Goal: Task Accomplishment & Management: Use online tool/utility

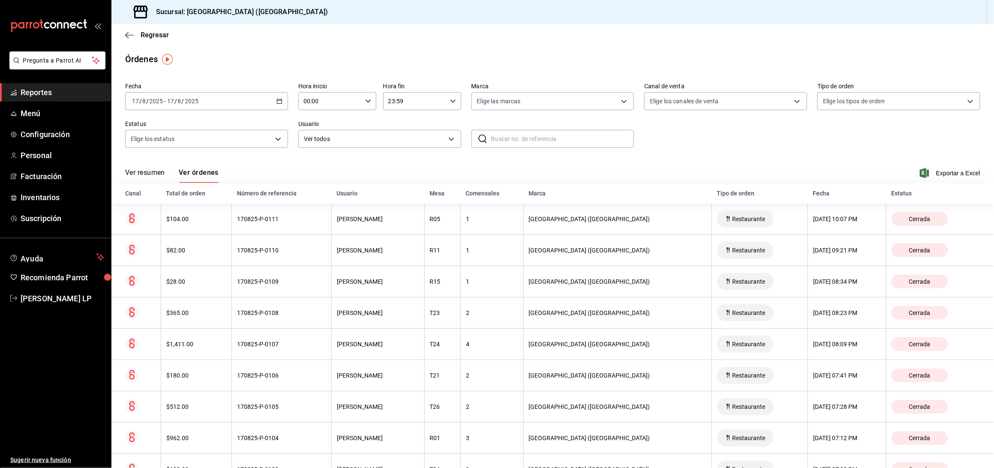
click at [280, 97] on div "[DATE] [DATE] - [DATE] [DATE]" at bounding box center [206, 101] width 163 height 18
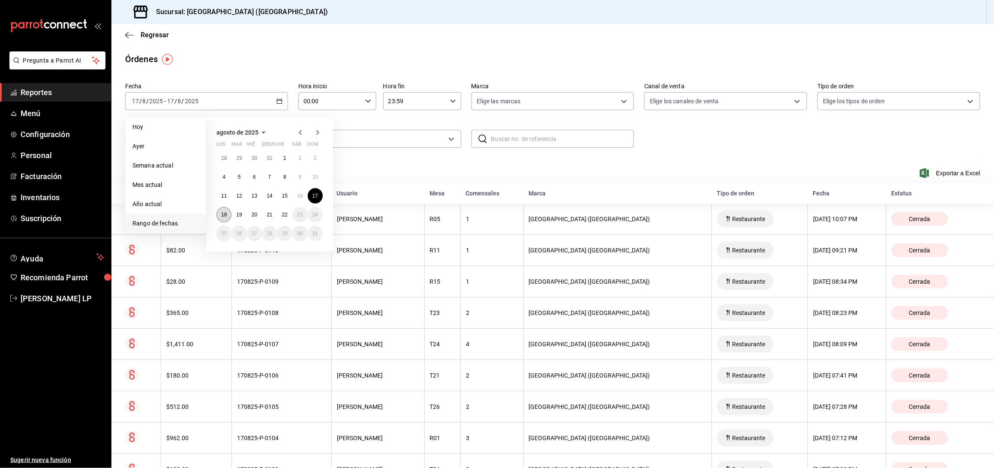
click at [225, 214] on abbr "18" at bounding box center [224, 215] width 6 height 6
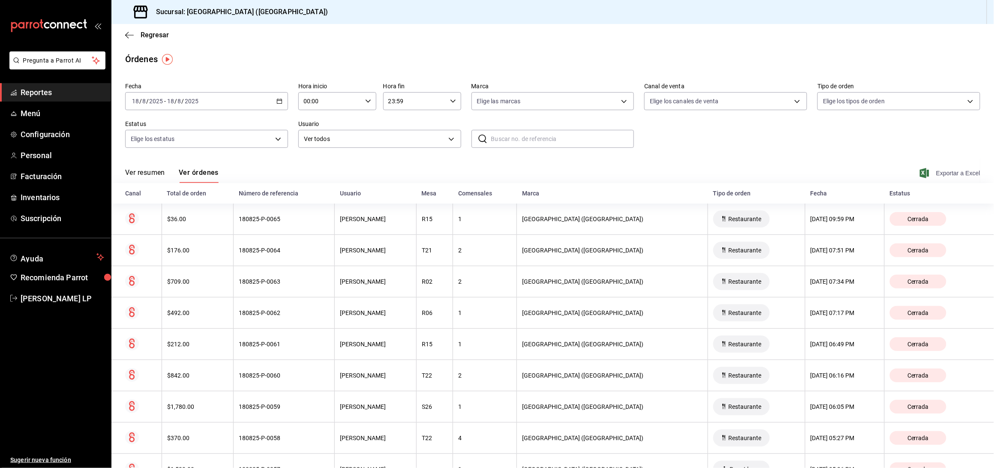
click at [948, 177] on span "Exportar a Excel" at bounding box center [951, 173] width 59 height 10
click at [28, 92] on span "Reportes" at bounding box center [63, 93] width 84 height 12
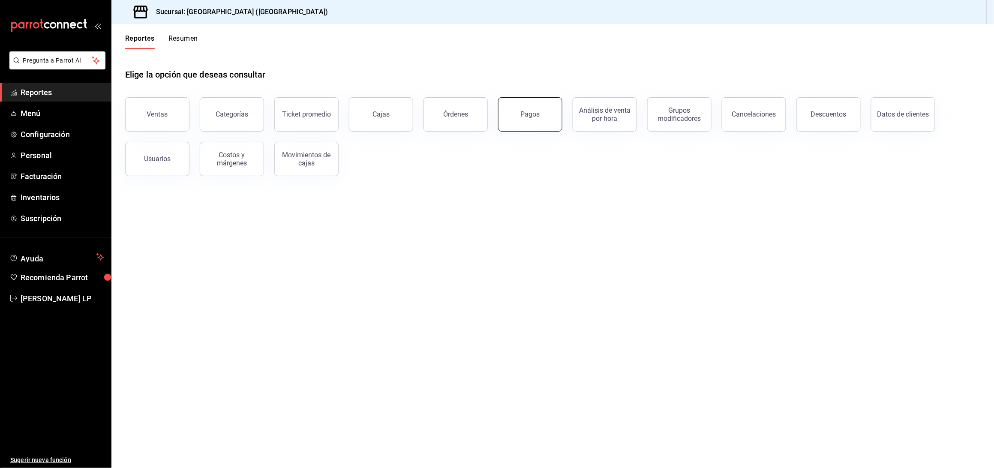
click at [526, 111] on div "Pagos" at bounding box center [530, 114] width 19 height 8
click at [526, 111] on html "Pregunta a Parrot AI Reportes Menú Configuración Personal Facturación Inventari…" at bounding box center [497, 234] width 994 height 468
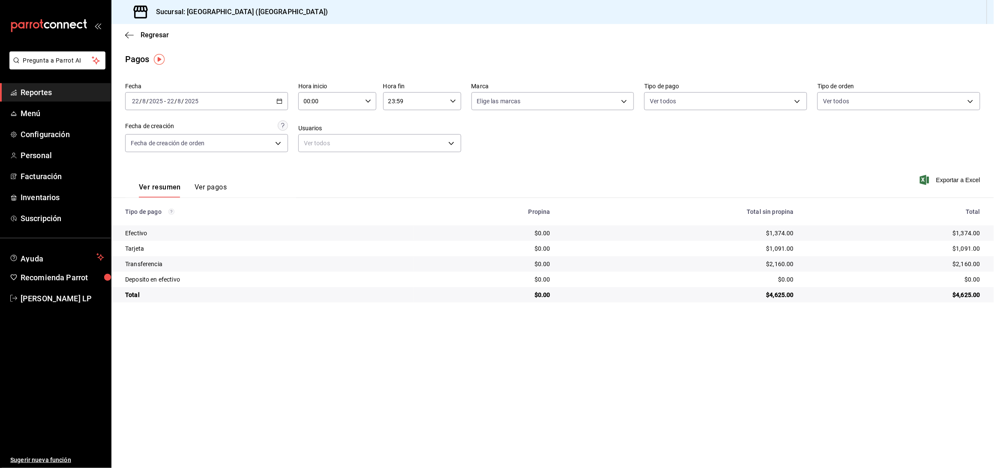
drag, startPoint x: 483, startPoint y: 53, endPoint x: 468, endPoint y: 8, distance: 47.6
click at [483, 53] on div "Pagos" at bounding box center [552, 59] width 883 height 13
click at [280, 101] on icon "button" at bounding box center [279, 101] width 6 height 6
click at [190, 225] on span "Rango de fechas" at bounding box center [165, 223] width 66 height 9
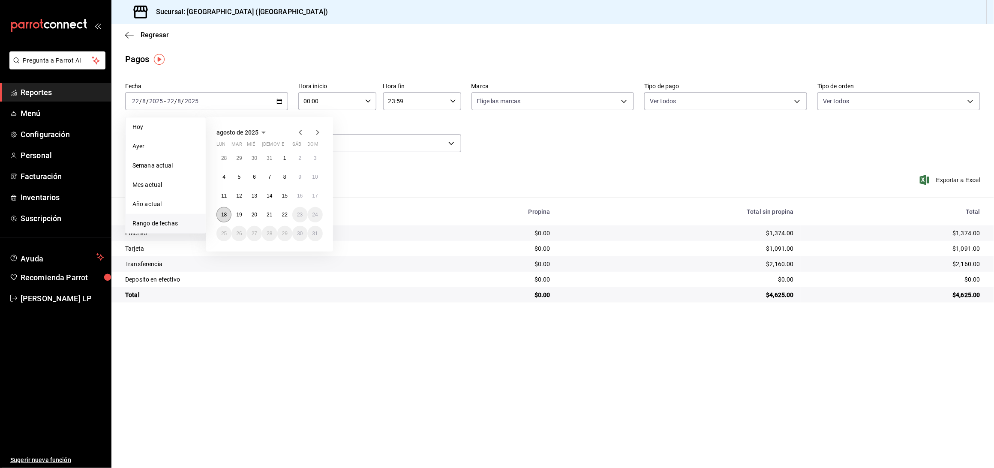
click at [225, 216] on abbr "18" at bounding box center [224, 215] width 6 height 6
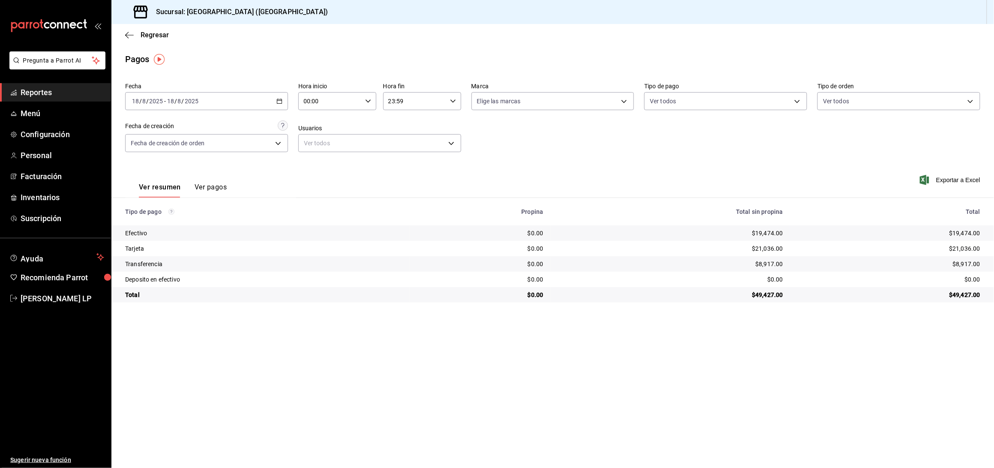
click at [201, 186] on button "Ver pagos" at bounding box center [211, 190] width 32 height 15
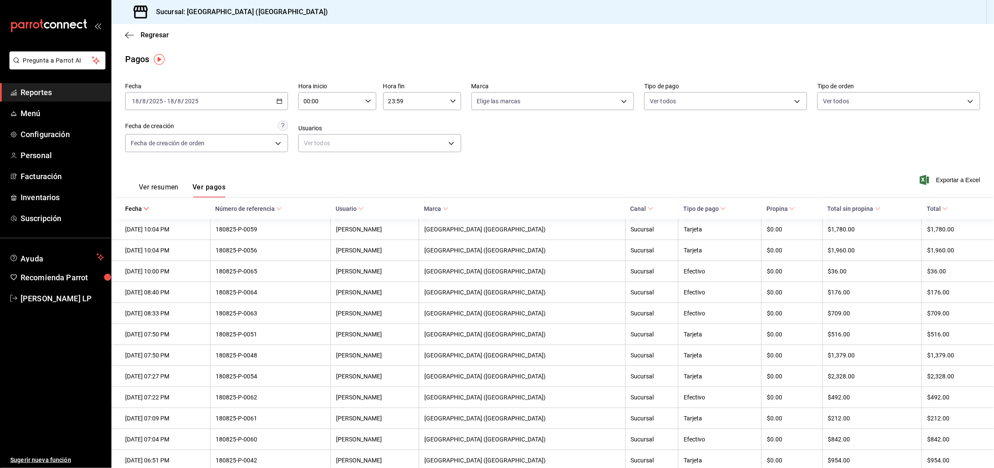
click at [44, 94] on span "Reportes" at bounding box center [63, 93] width 84 height 12
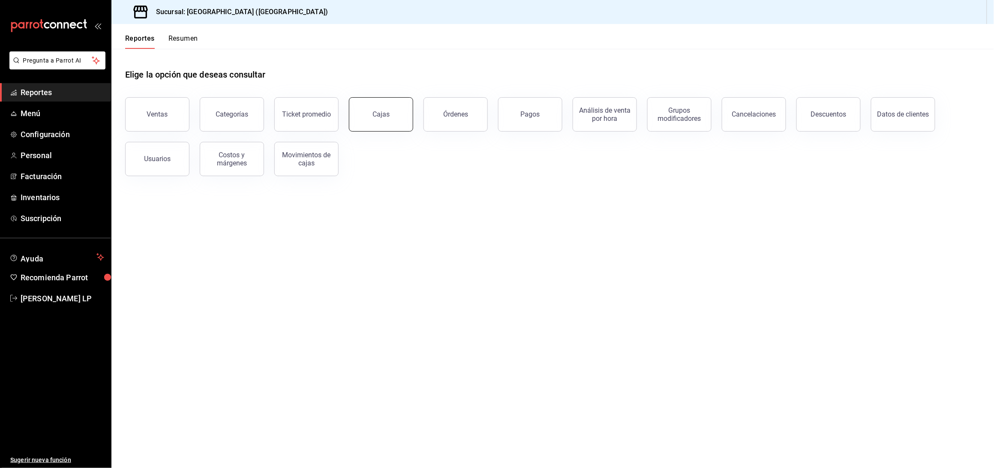
click at [373, 114] on div "Cajas" at bounding box center [381, 114] width 17 height 8
click at [373, 114] on html "Pregunta a Parrot AI Reportes Menú Configuración Personal Facturación Inventari…" at bounding box center [497, 234] width 994 height 468
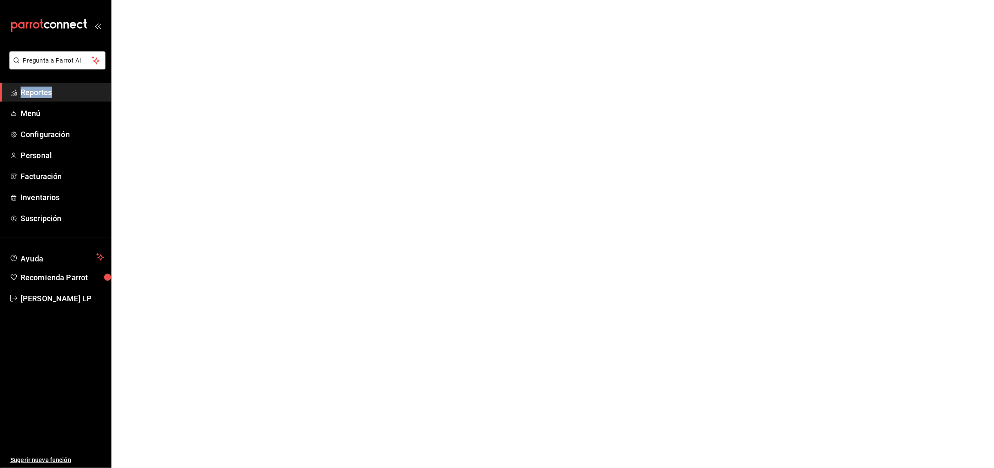
click at [38, 93] on span "Reportes" at bounding box center [63, 93] width 84 height 12
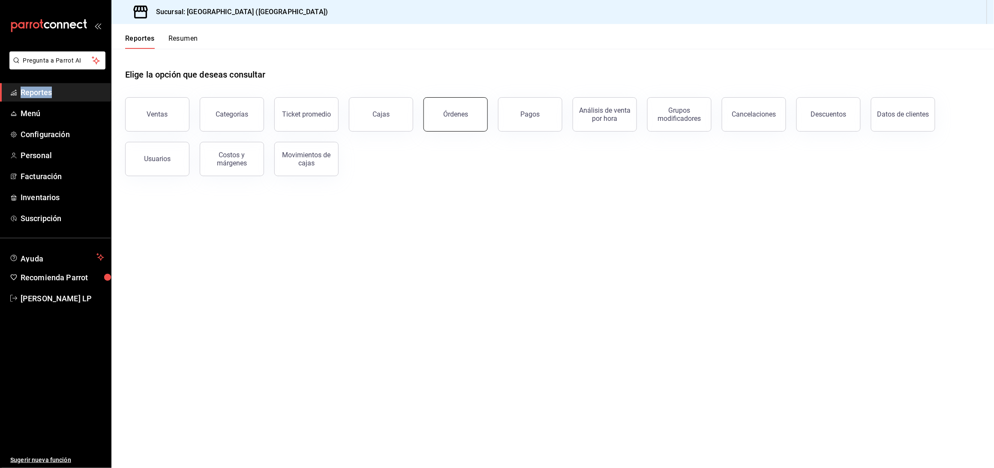
click at [474, 112] on button "Órdenes" at bounding box center [456, 114] width 64 height 34
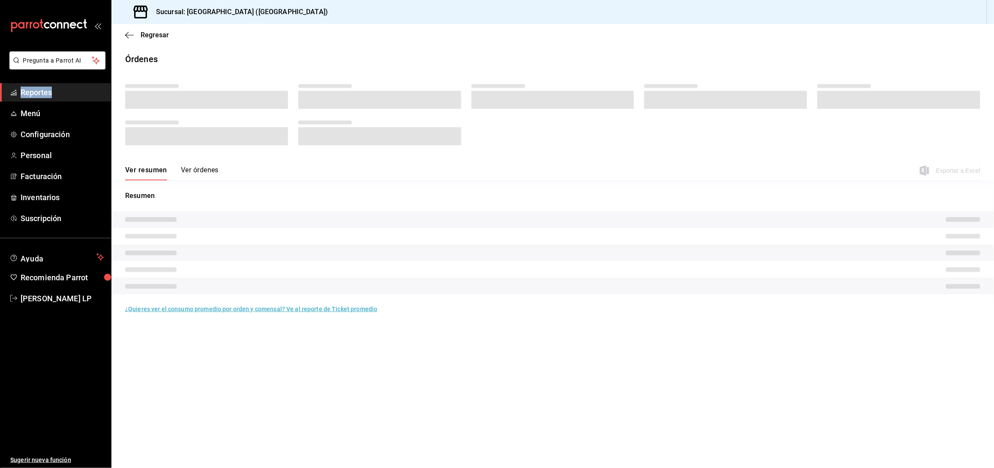
click at [474, 112] on div at bounding box center [552, 117] width 855 height 76
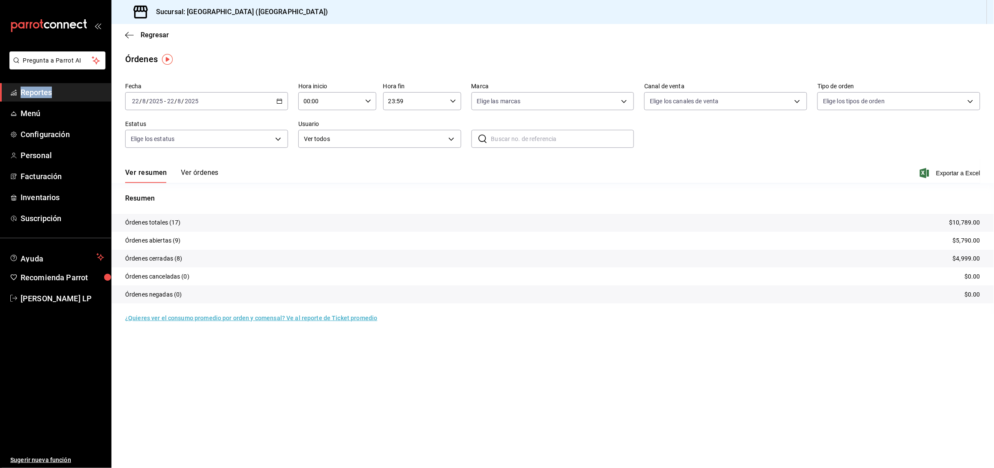
click at [278, 105] on div "[DATE] [DATE] - [DATE] [DATE]" at bounding box center [206, 101] width 163 height 18
click at [180, 220] on span "Rango de fechas" at bounding box center [165, 223] width 66 height 9
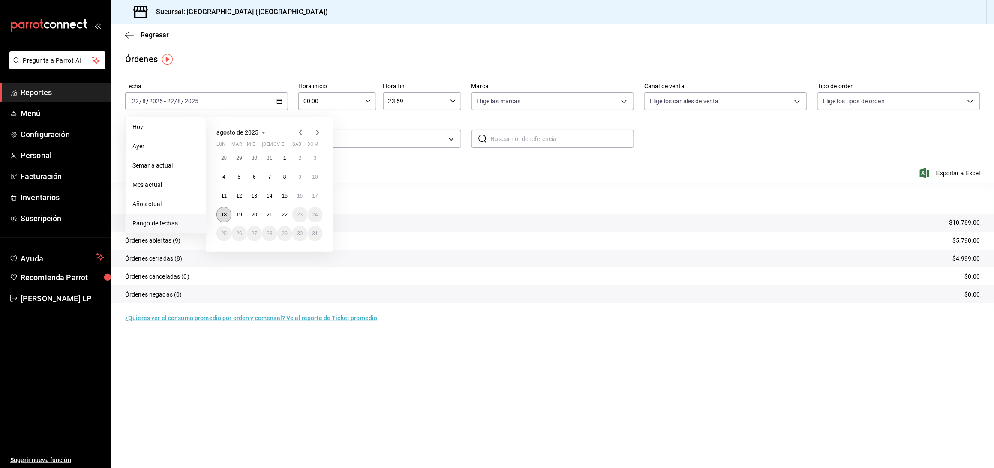
click at [223, 214] on abbr "18" at bounding box center [224, 215] width 6 height 6
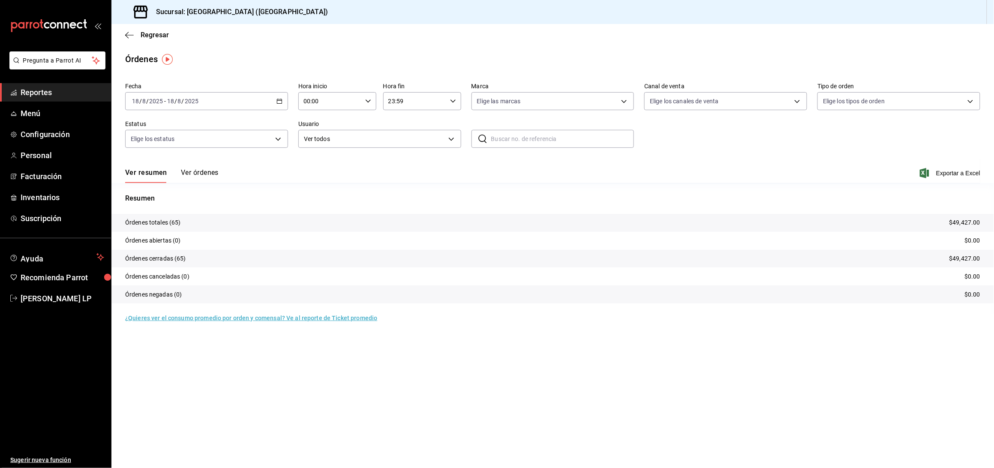
click at [198, 172] on button "Ver órdenes" at bounding box center [200, 175] width 38 height 15
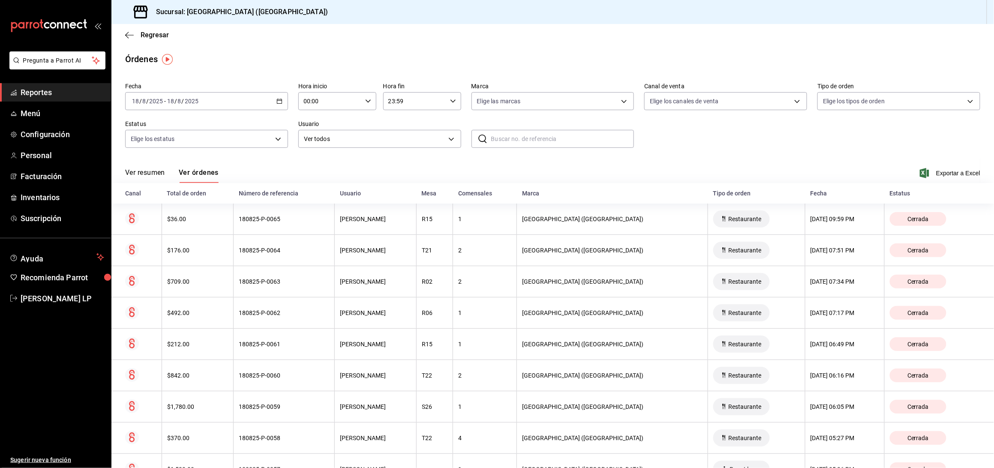
drag, startPoint x: 946, startPoint y: 169, endPoint x: 662, endPoint y: 64, distance: 303.0
click at [946, 170] on span "Exportar a Excel" at bounding box center [951, 173] width 59 height 10
